Goal: Task Accomplishment & Management: Manage account settings

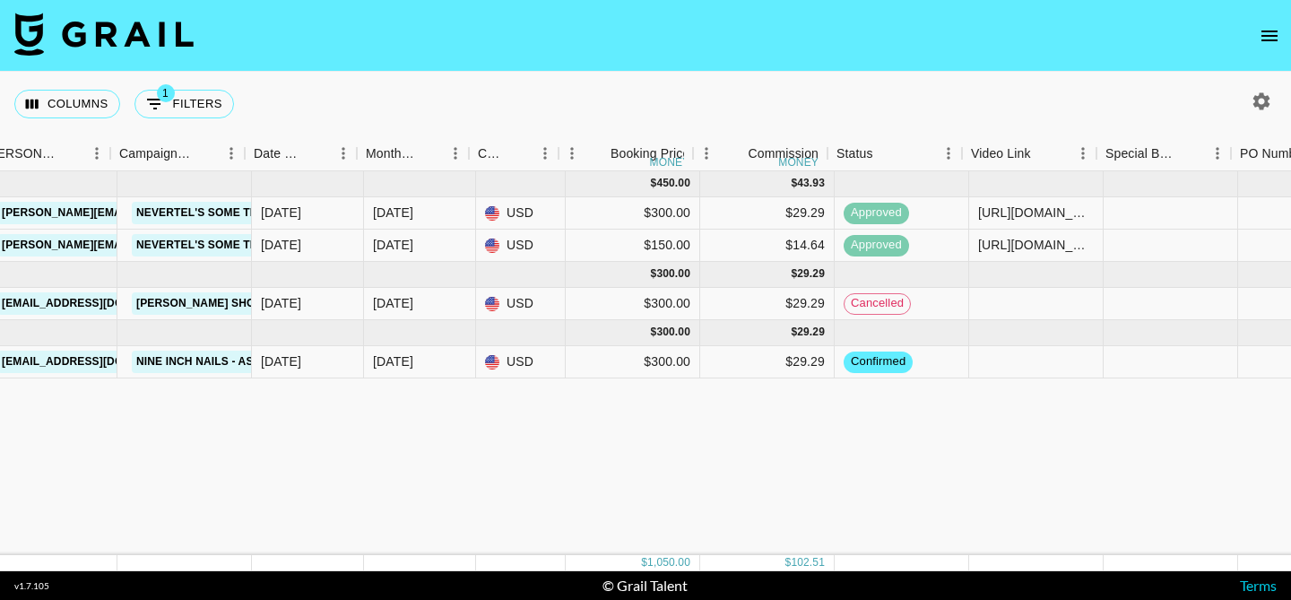
scroll to position [0, 979]
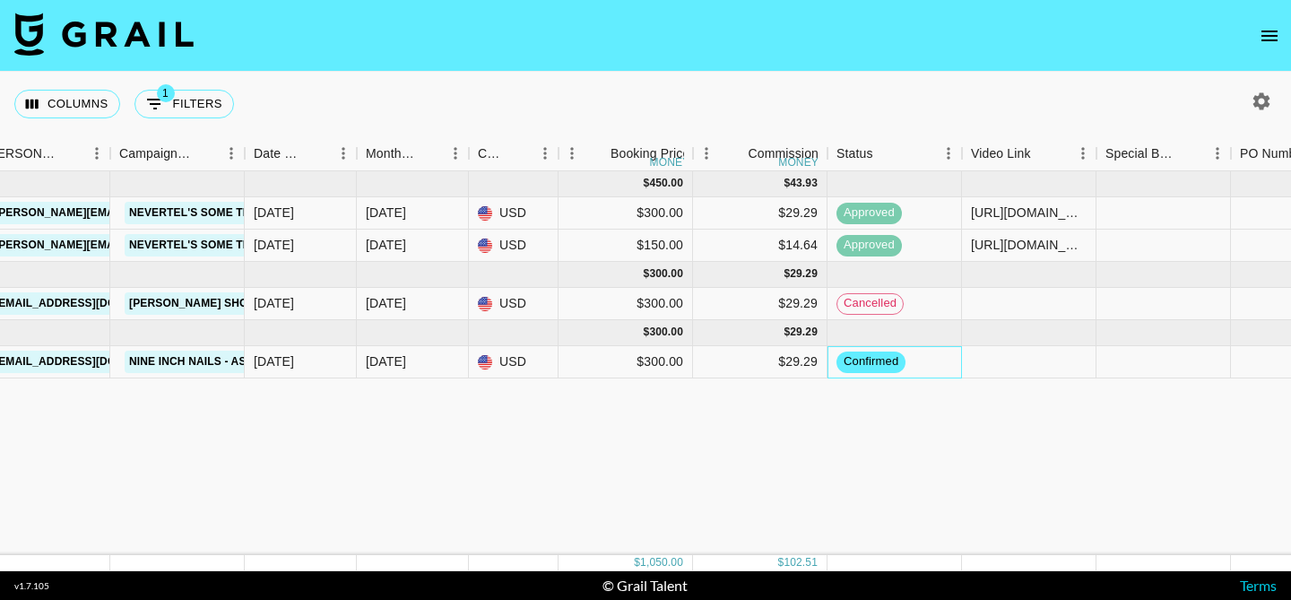
click at [879, 360] on span "confirmed" at bounding box center [870, 361] width 69 height 17
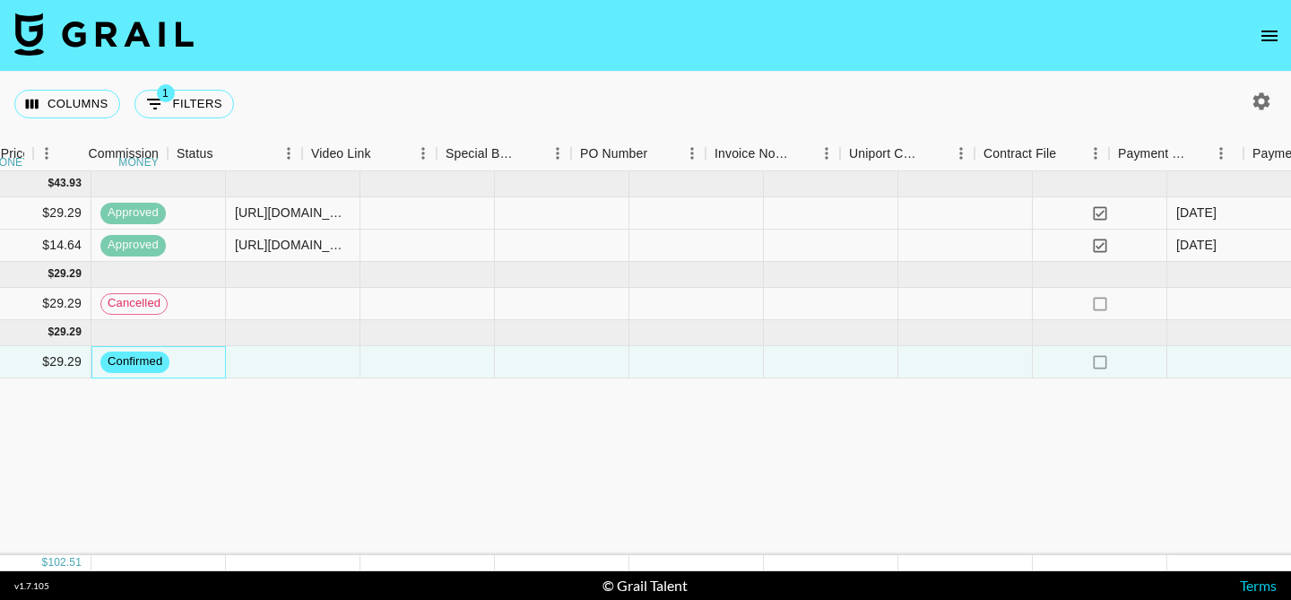
scroll to position [0, 1932]
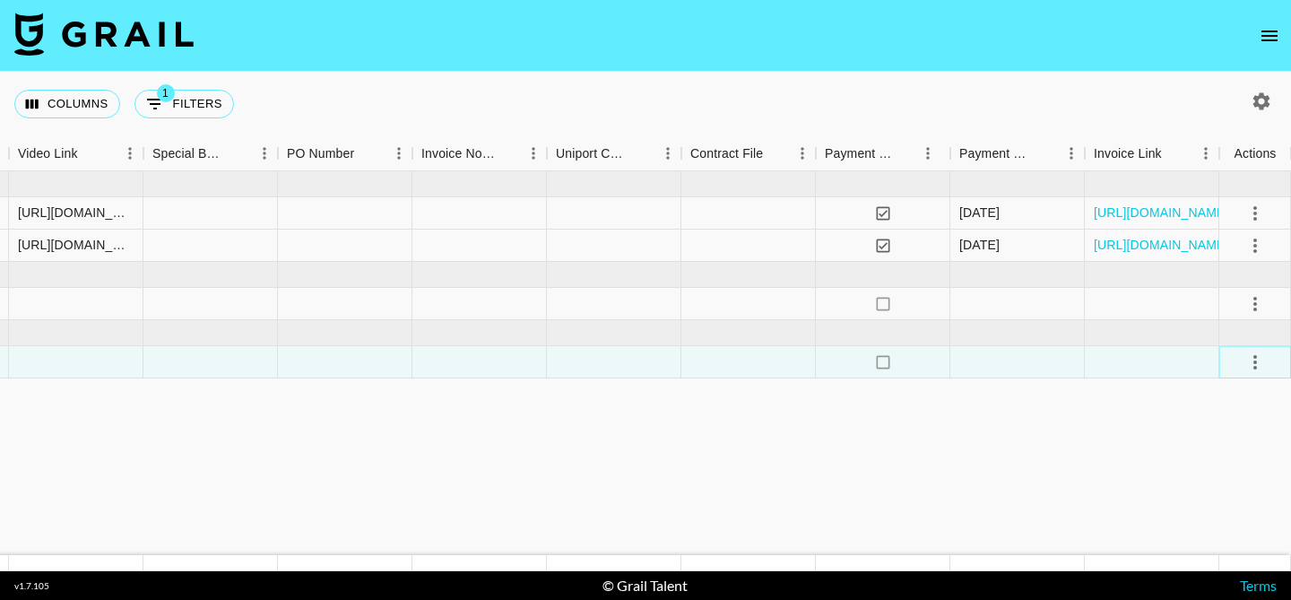
click at [1255, 368] on icon "select merge strategy" at bounding box center [1255, 362] width 4 height 14
click at [1215, 530] on div "Approve" at bounding box center [1216, 530] width 55 height 22
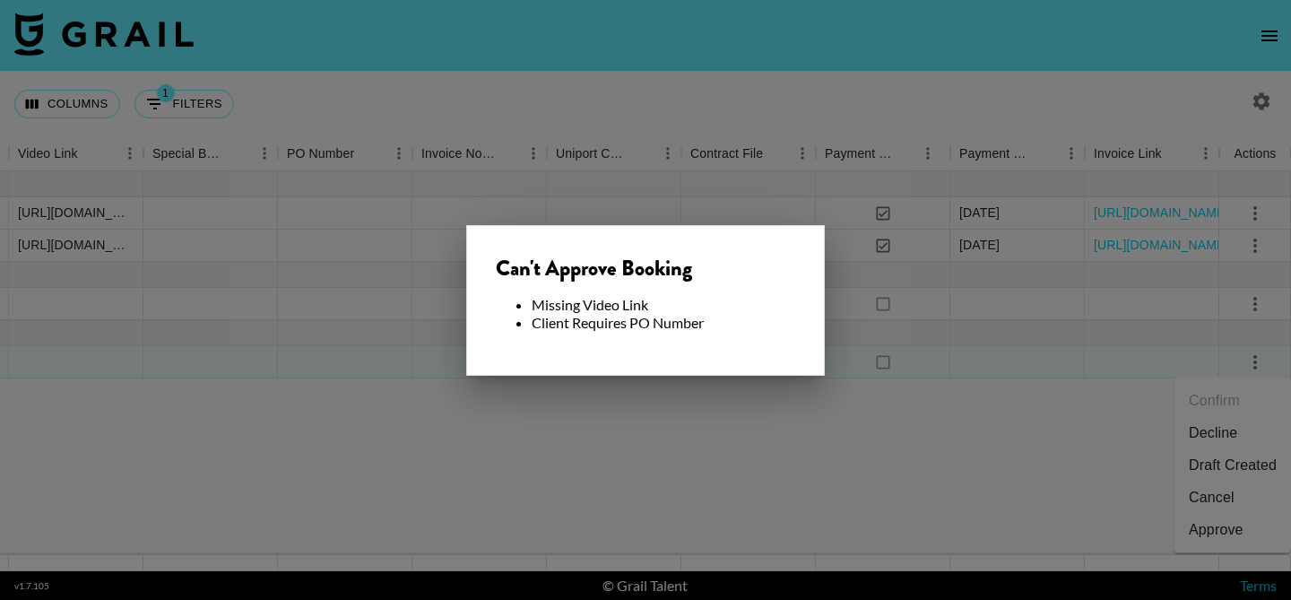
click at [909, 301] on div at bounding box center [645, 300] width 1291 height 600
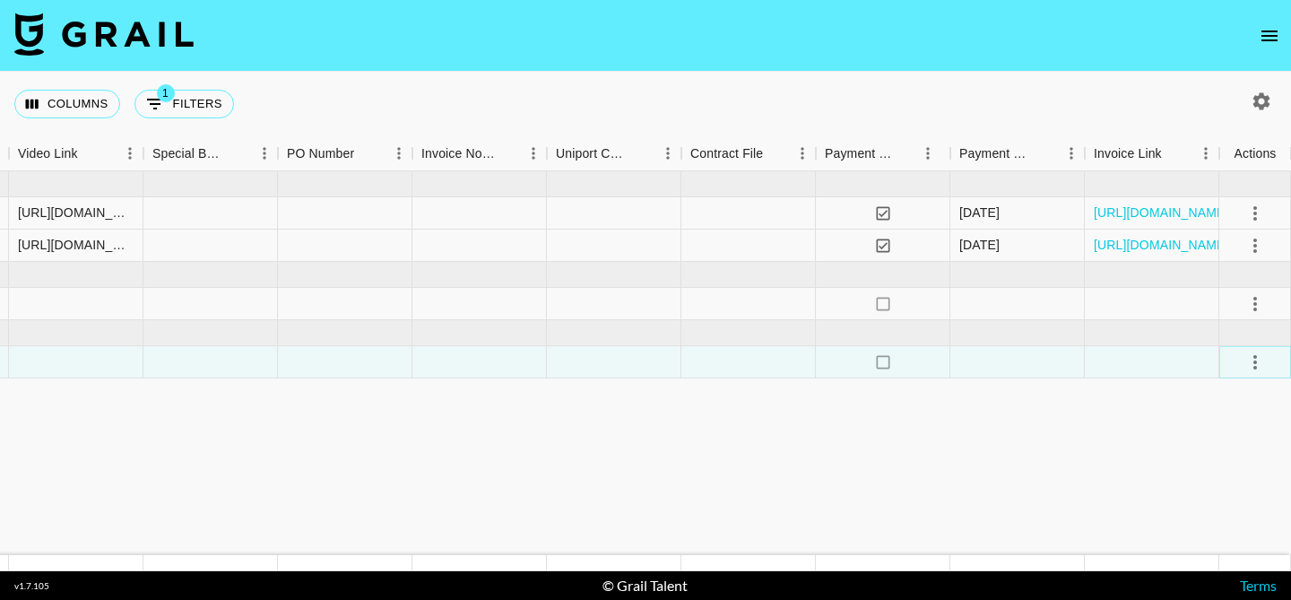
click at [1258, 356] on icon "select merge strategy" at bounding box center [1255, 362] width 22 height 22
click at [1220, 467] on li "Draft Created" at bounding box center [1232, 465] width 117 height 32
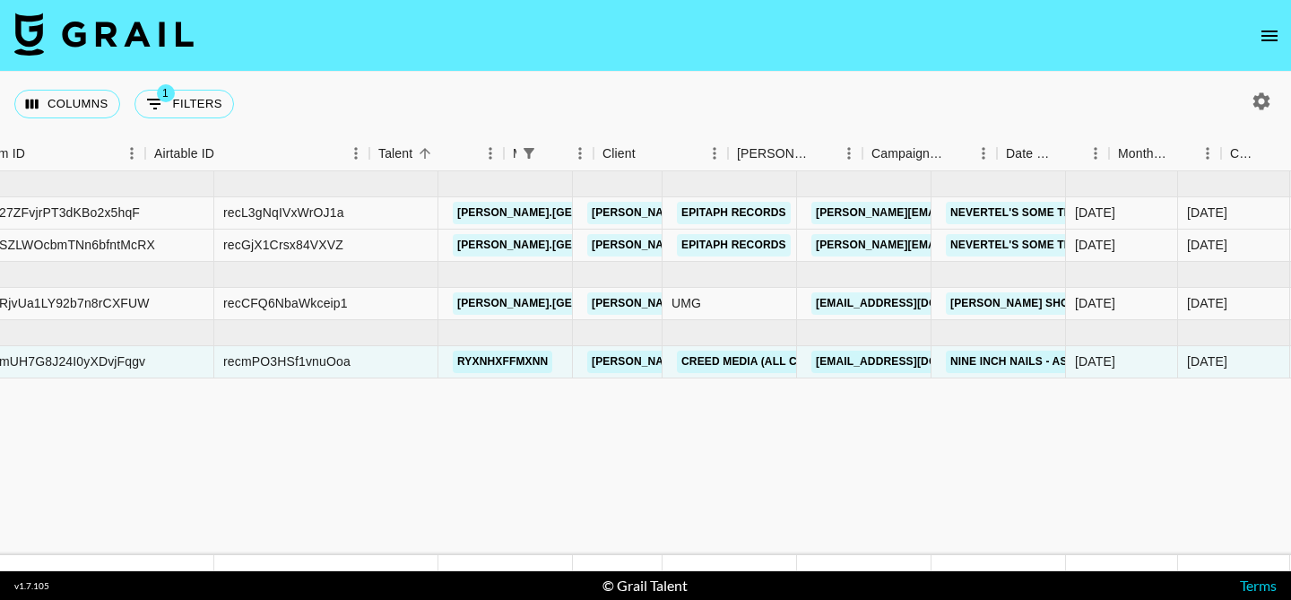
scroll to position [0, 0]
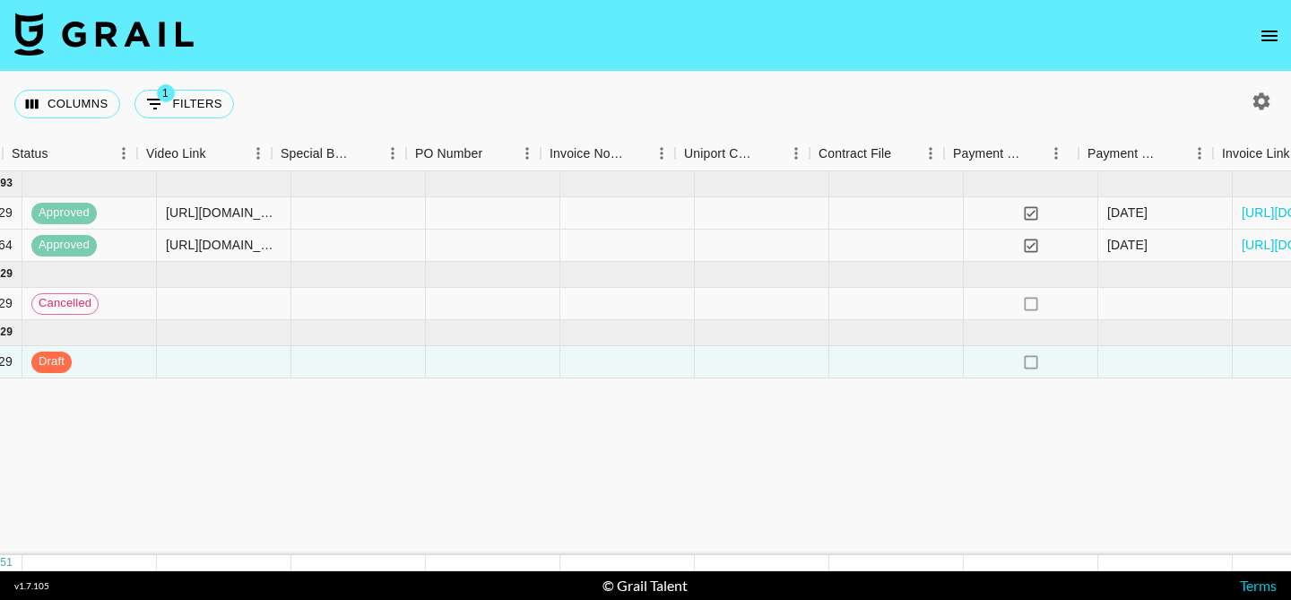
scroll to position [0, 1932]
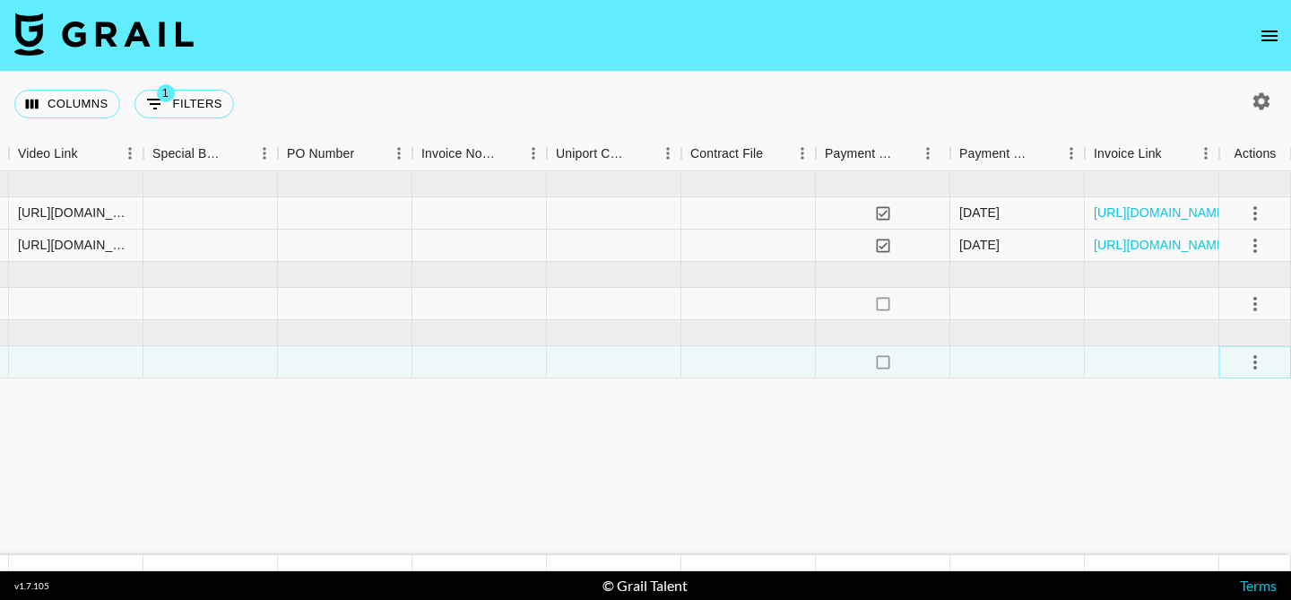
click at [1250, 362] on icon "select merge strategy" at bounding box center [1255, 362] width 22 height 22
click at [1191, 532] on div "Approve" at bounding box center [1216, 530] width 55 height 22
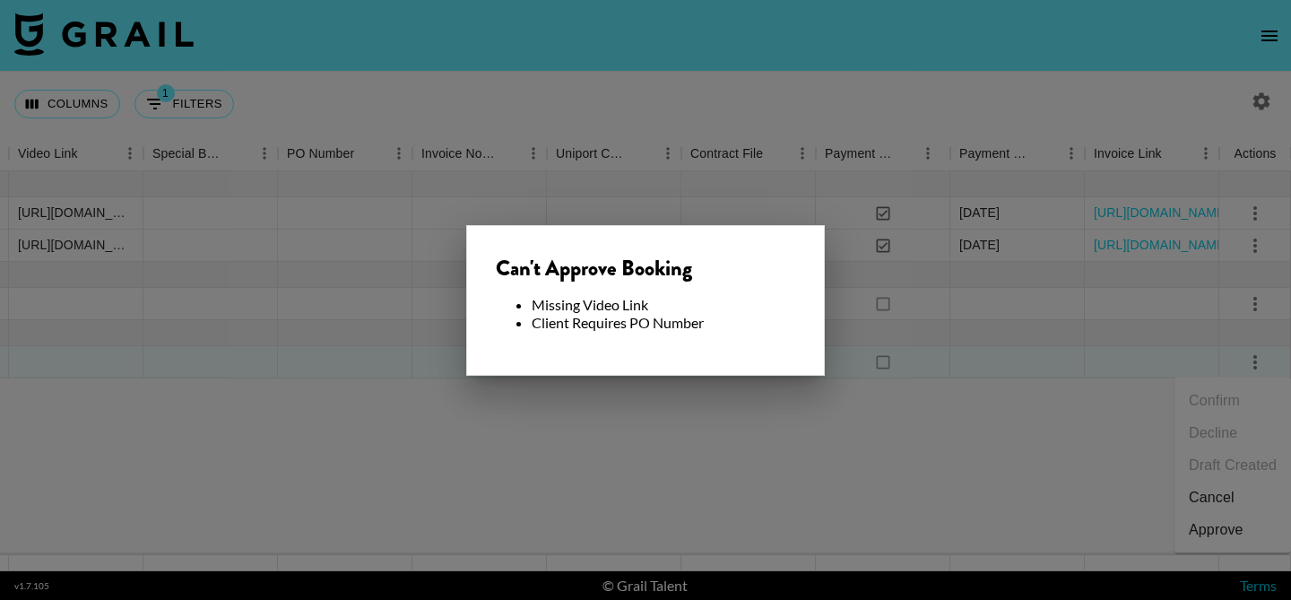
click at [958, 433] on div at bounding box center [645, 300] width 1291 height 600
